Goal: Information Seeking & Learning: Learn about a topic

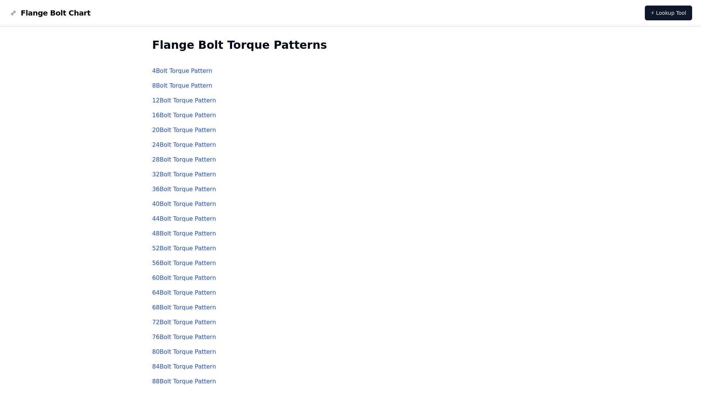
click at [181, 129] on link "20 Bolt Torque Pattern" at bounding box center [184, 129] width 64 height 7
click at [191, 145] on link "24 Bolt Torque Pattern" at bounding box center [184, 144] width 64 height 7
click at [188, 157] on link "28 Bolt Torque Pattern" at bounding box center [184, 159] width 64 height 7
click at [173, 86] on link "8 Bolt Torque Pattern" at bounding box center [182, 85] width 60 height 7
